Goal: Find specific page/section: Find specific page/section

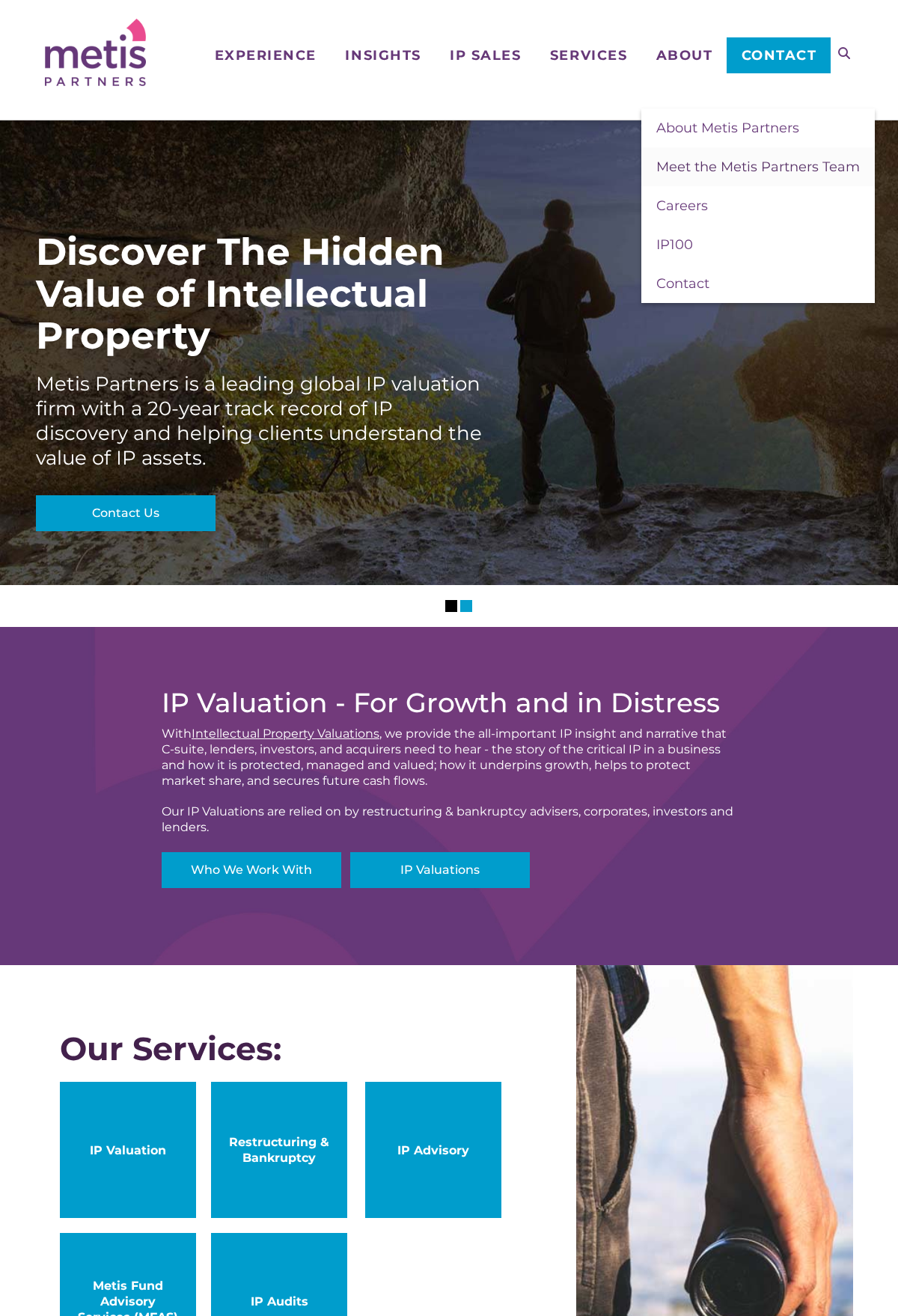
click at [674, 170] on span "Meet the Metis Partners Team" at bounding box center [758, 167] width 204 height 17
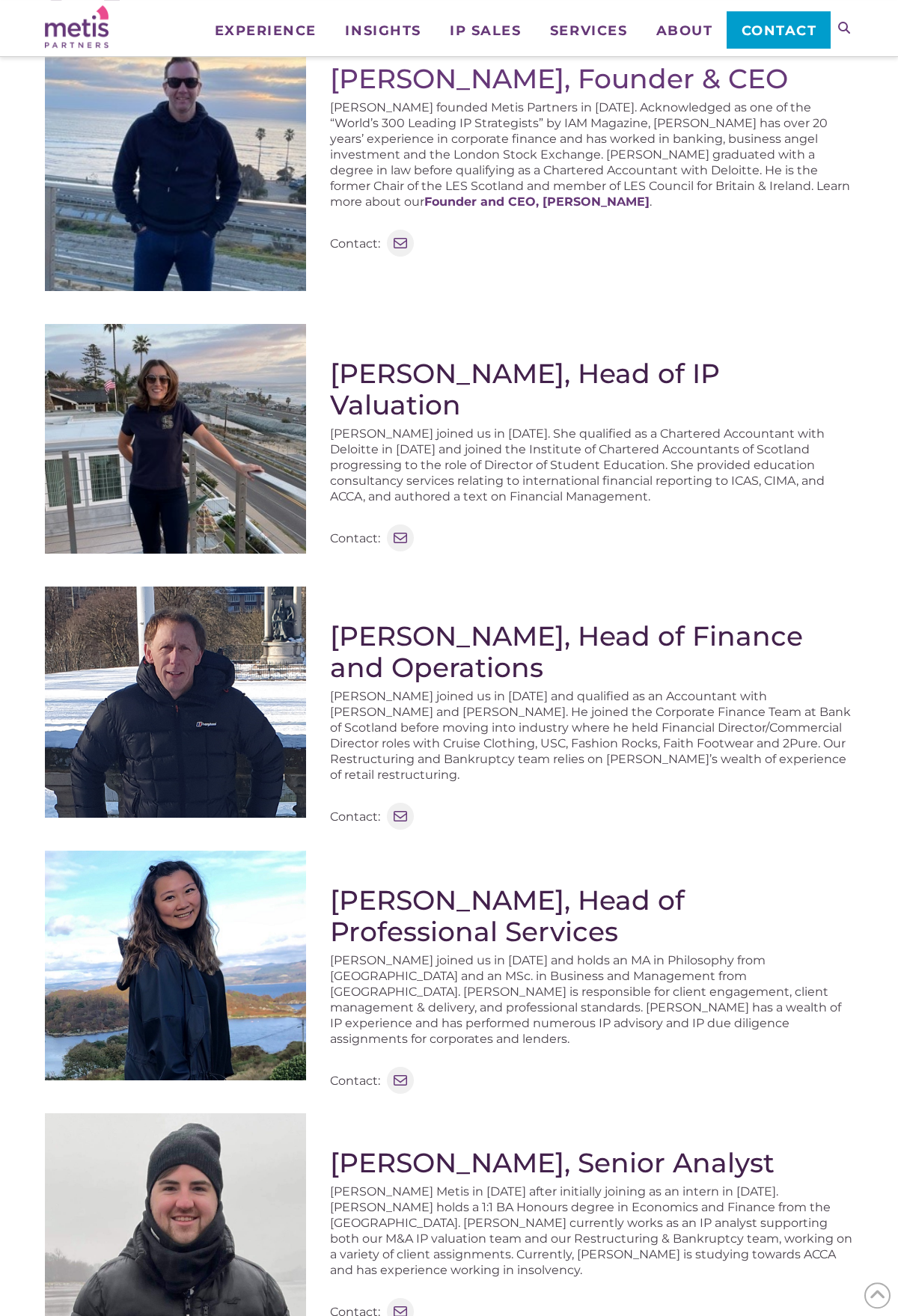
scroll to position [382, 0]
click at [166, 396] on img at bounding box center [175, 438] width 261 height 230
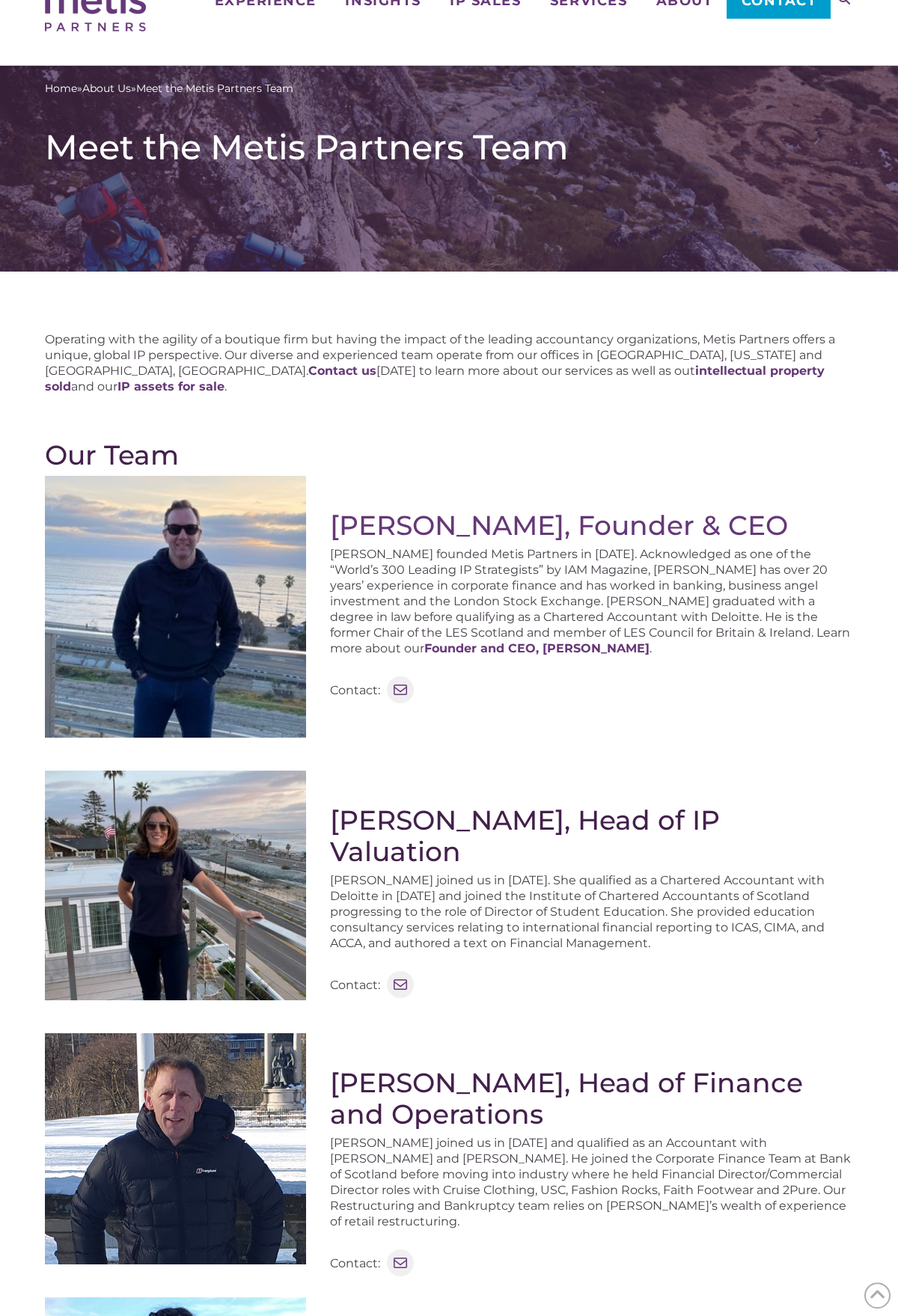
scroll to position [76, 0]
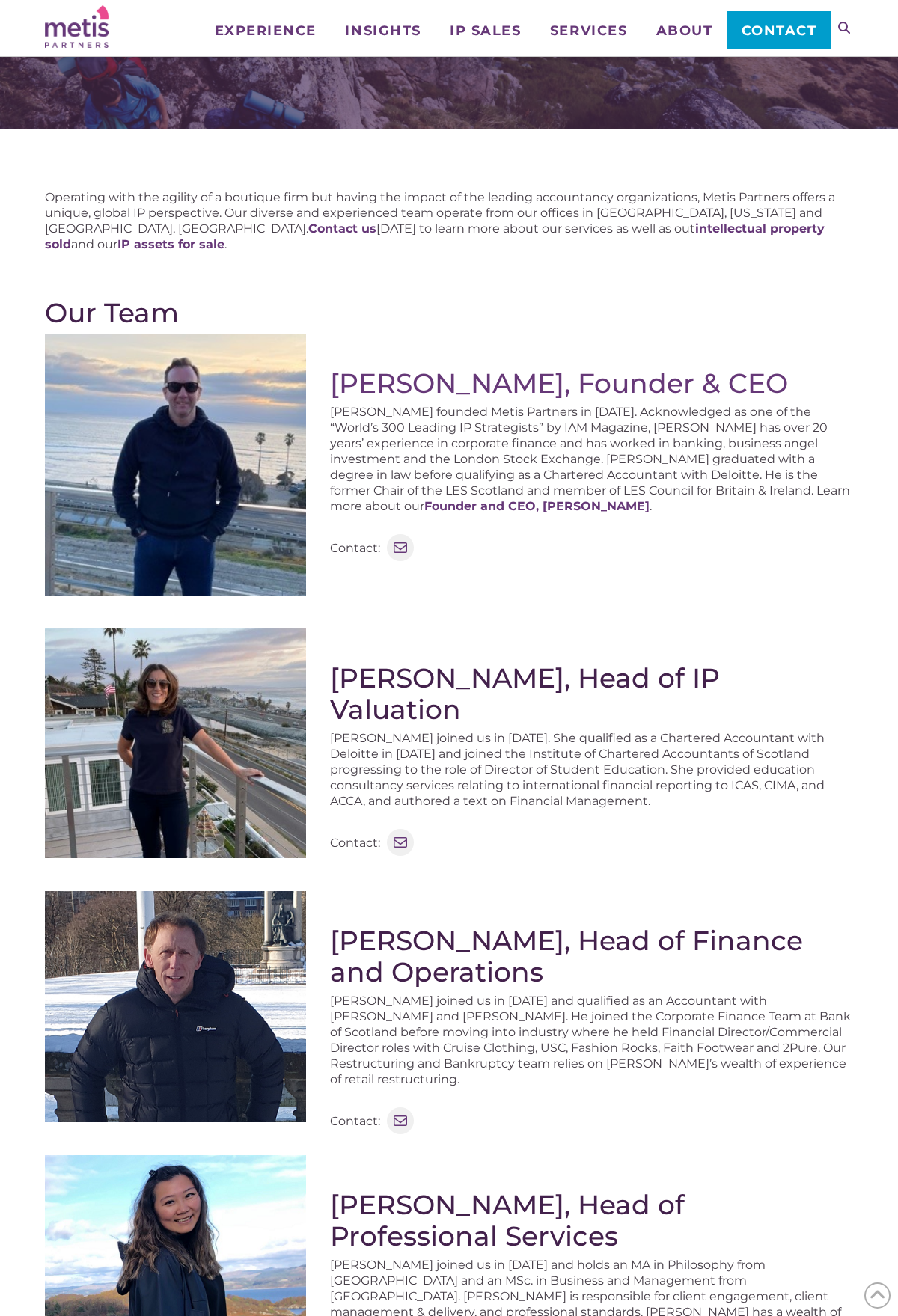
click at [113, 757] on img at bounding box center [175, 743] width 261 height 230
click at [168, 805] on img at bounding box center [175, 743] width 261 height 230
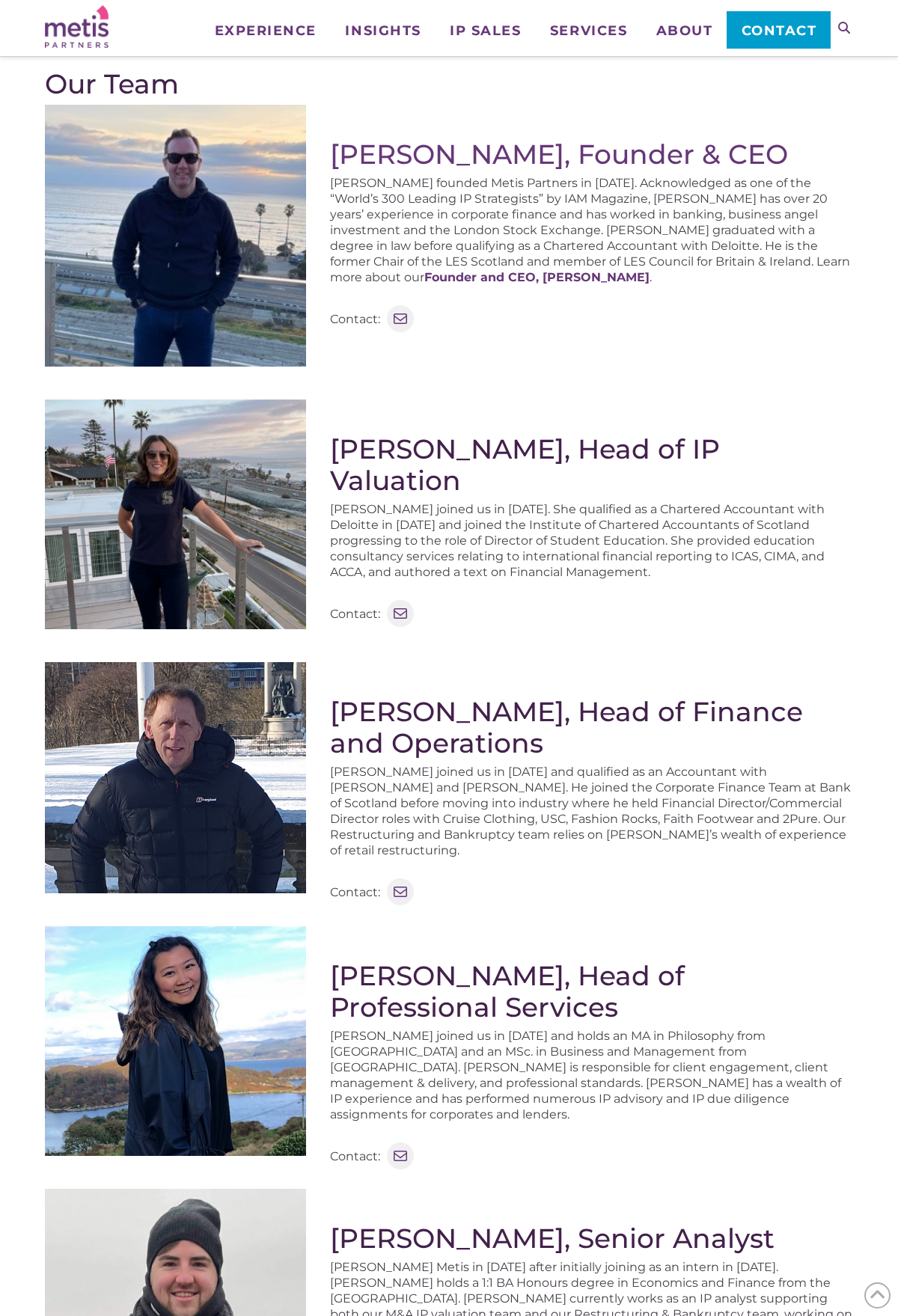
scroll to position [0, 0]
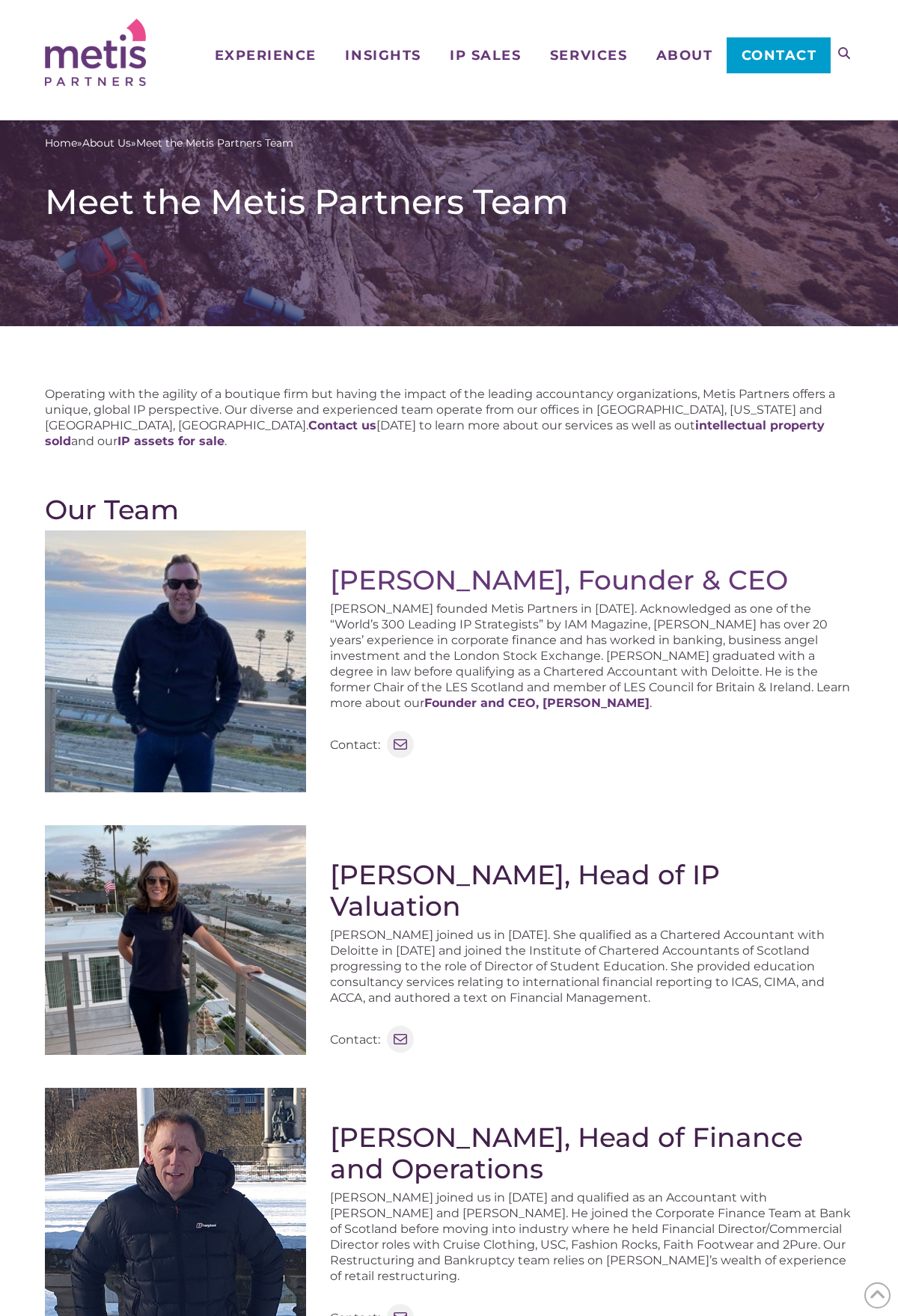
click at [182, 1023] on img at bounding box center [175, 940] width 261 height 230
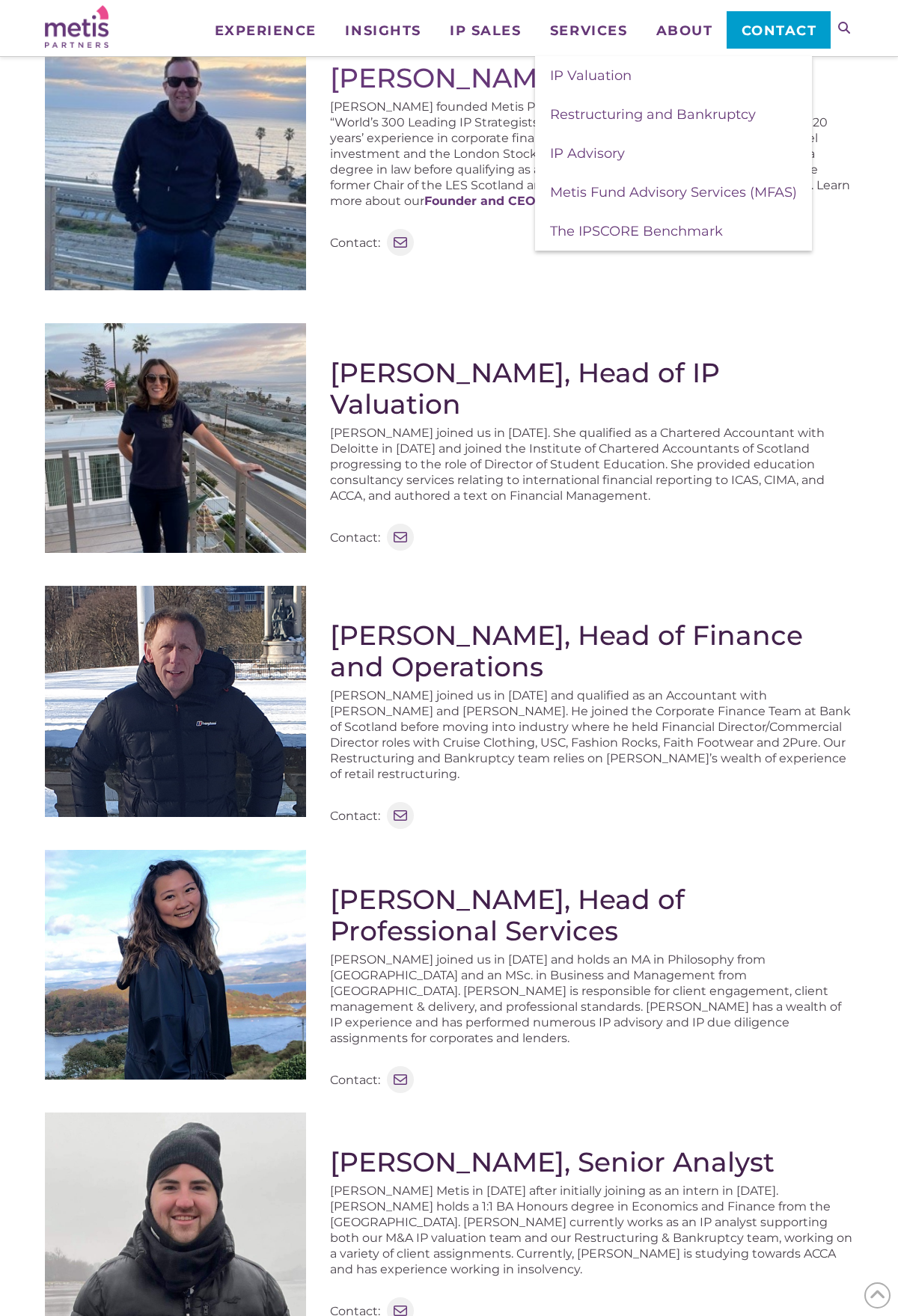
scroll to position [763, 0]
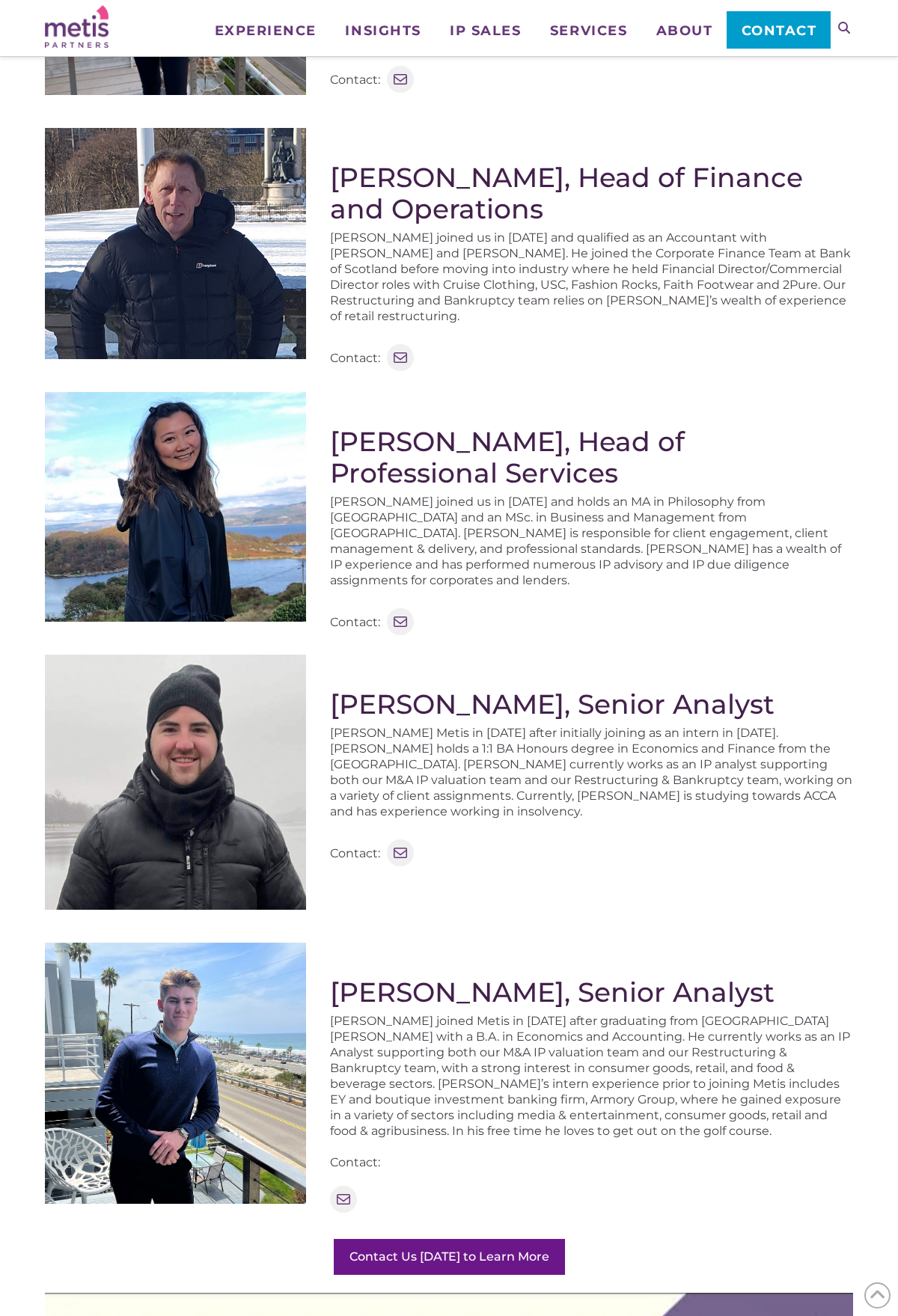
click at [273, 1130] on img at bounding box center [175, 1073] width 261 height 261
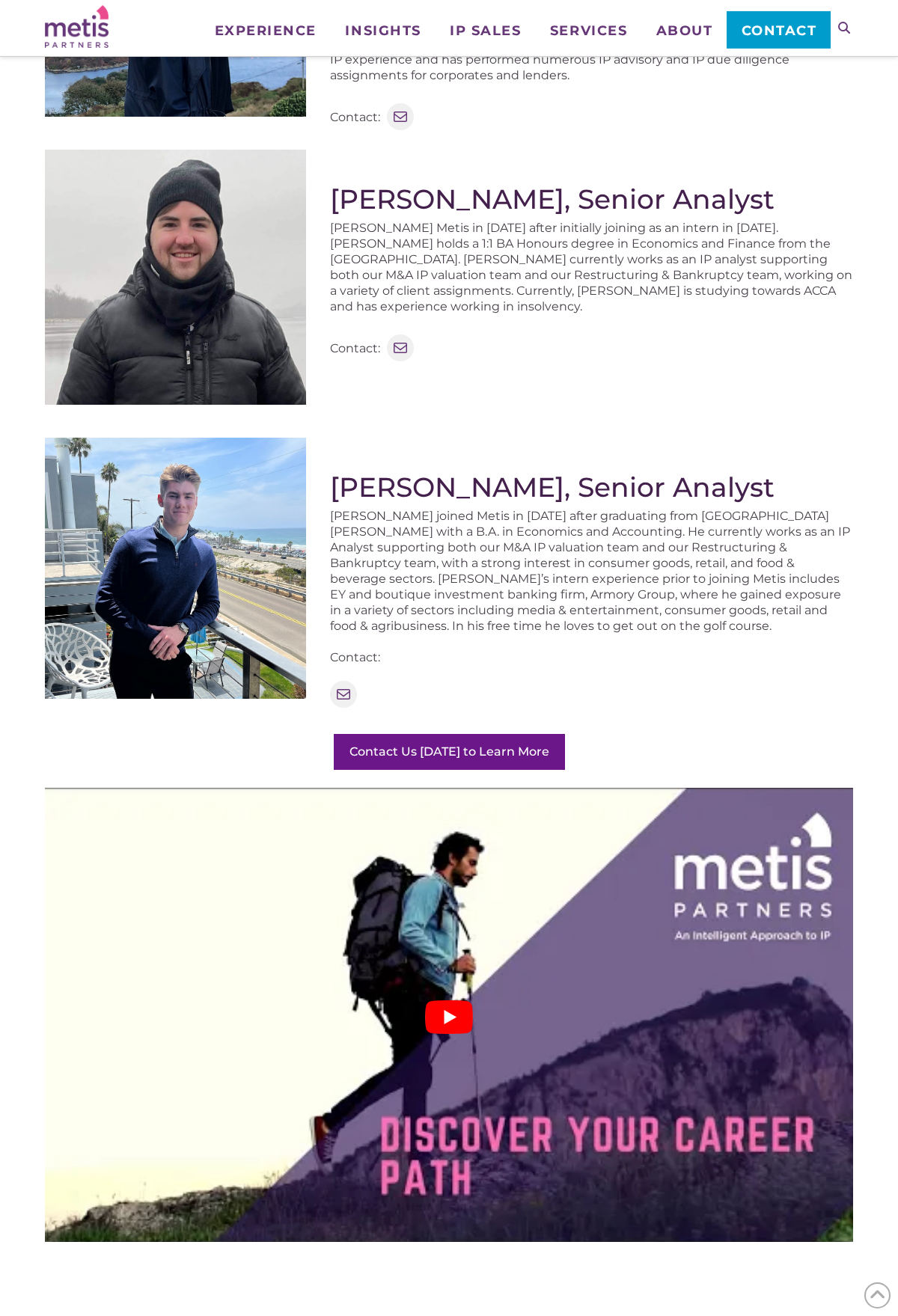
scroll to position [1328, 0]
